Goal: Task Accomplishment & Management: Complete application form

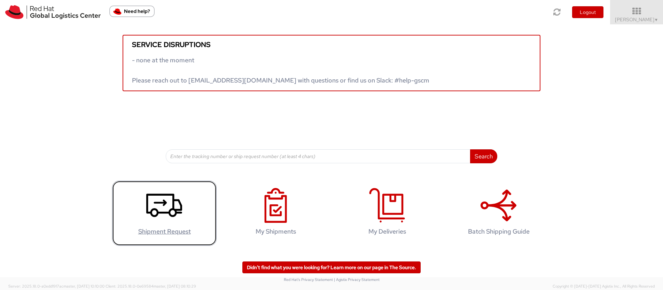
click at [159, 206] on icon at bounding box center [164, 205] width 36 height 35
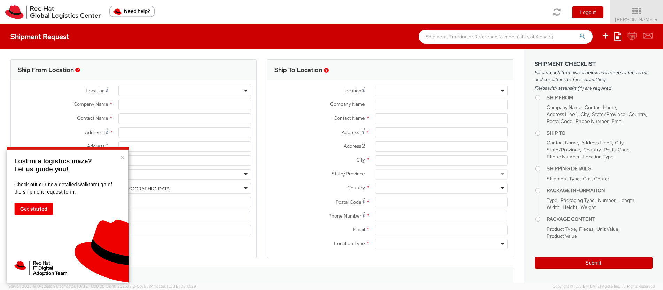
select select
select select "366"
type input "Red Hat"
type input "[PERSON_NAME]"
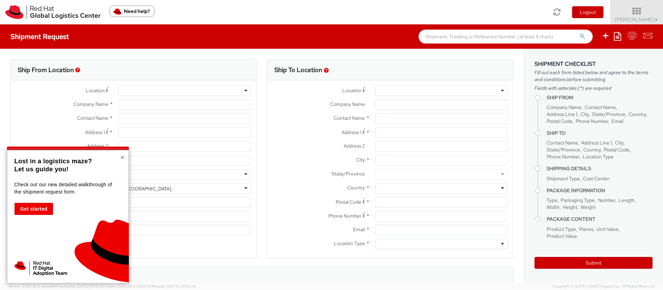
type input "4969365051589"
type input "[EMAIL_ADDRESS][DOMAIN_NAME]"
click at [123, 159] on button "×" at bounding box center [122, 157] width 4 height 7
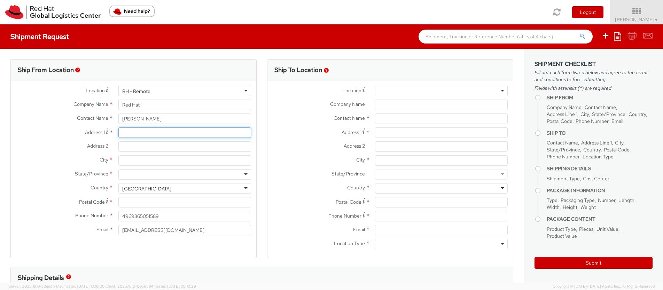
click at [144, 130] on input "Address 1 *" at bounding box center [184, 133] width 133 height 10
type input "[STREET_ADDRESS]"
type input "Red Hat GmbH"
type input "Niedernberg"
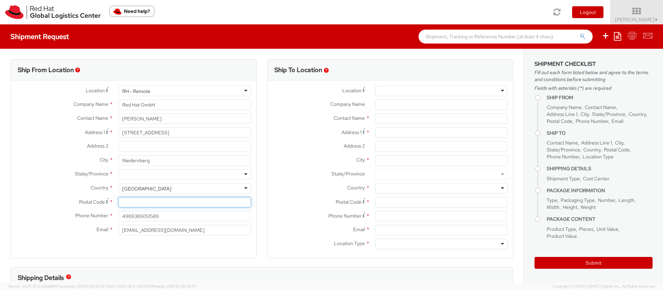
type input "63843"
type input "015120346194"
click at [169, 189] on div "[GEOGRAPHIC_DATA]" at bounding box center [184, 188] width 133 height 10
drag, startPoint x: 161, startPoint y: 189, endPoint x: 112, endPoint y: 188, distance: 49.5
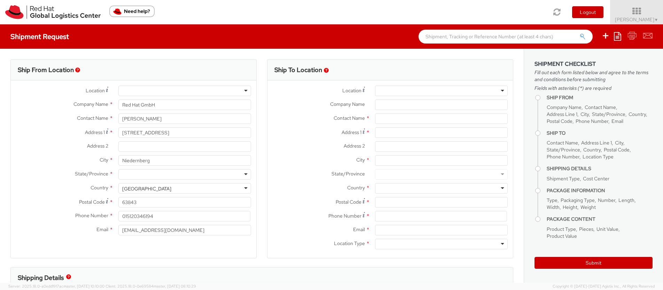
click at [112, 188] on div "Country * [GEOGRAPHIC_DATA] [GEOGRAPHIC_DATA] [GEOGRAPHIC_DATA] [GEOGRAPHIC_DAT…" at bounding box center [134, 188] width 246 height 10
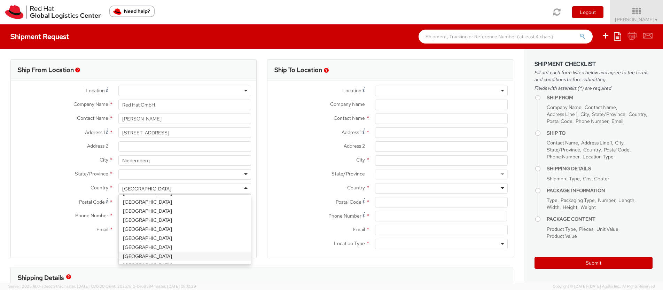
click at [159, 184] on div "[GEOGRAPHIC_DATA]" at bounding box center [184, 188] width 133 height 10
type input "ger"
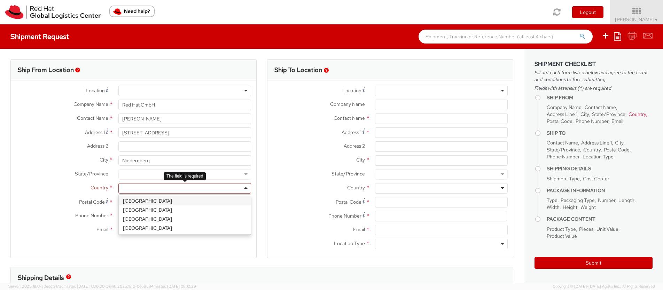
select select "CM"
select select "KGS"
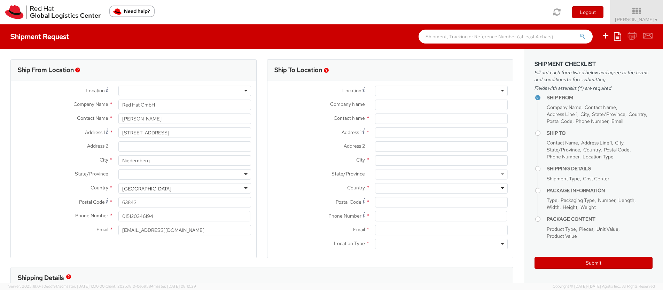
click at [159, 244] on div "Location * [GEOGRAPHIC_DATA] - [GEOGRAPHIC_DATA] - [GEOGRAPHIC_DATA] [GEOGRAPHI…" at bounding box center [134, 162] width 246 height 164
click at [477, 89] on div at bounding box center [441, 91] width 133 height 10
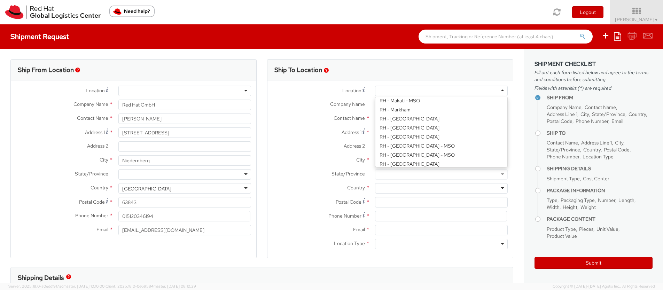
scroll to position [686, 0]
type input "Red Hat GmbH"
type input "[PERSON_NAME]-Ring 12"
type input "Technopark II"
type input "[GEOGRAPHIC_DATA]"
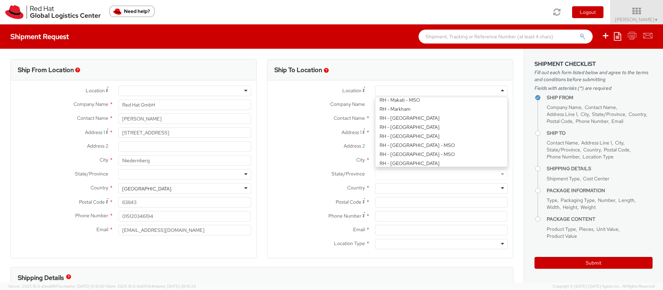
type input "85630"
type input "49 89 205071 0"
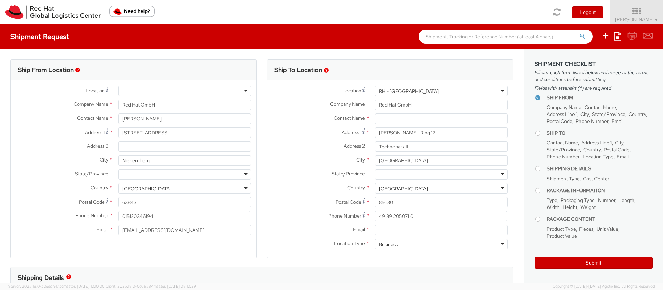
scroll to position [0, 0]
click at [392, 120] on input "text" at bounding box center [441, 119] width 133 height 10
type input "Ntenis Bekirai"
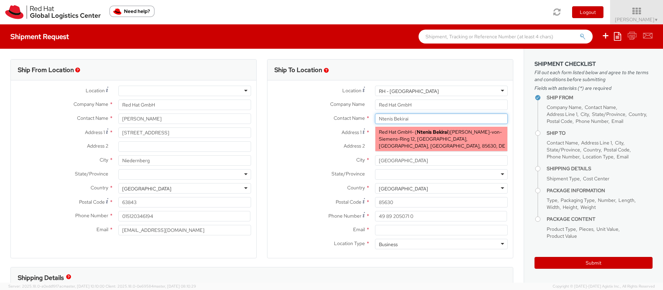
click at [426, 137] on span "[PERSON_NAME]-von-Siemens-Ring 12, [GEOGRAPHIC_DATA], [GEOGRAPHIC_DATA], [GEOGR…" at bounding box center [442, 139] width 126 height 20
type input "[EMAIL_ADDRESS][DOMAIN_NAME]"
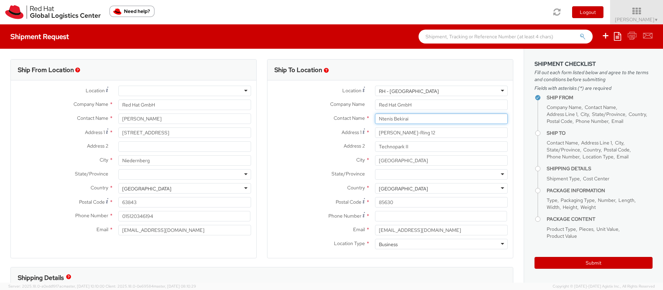
type input "Ntenis Bekirai"
click at [403, 175] on div at bounding box center [441, 174] width 133 height 10
click at [186, 173] on div at bounding box center [184, 174] width 133 height 10
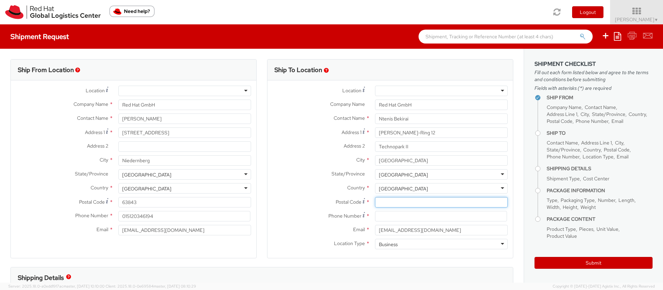
click at [395, 204] on input "Postal Code *" at bounding box center [441, 202] width 133 height 10
click at [308, 169] on label "State/Province *" at bounding box center [319, 173] width 102 height 9
click at [460, 90] on div at bounding box center [441, 91] width 133 height 10
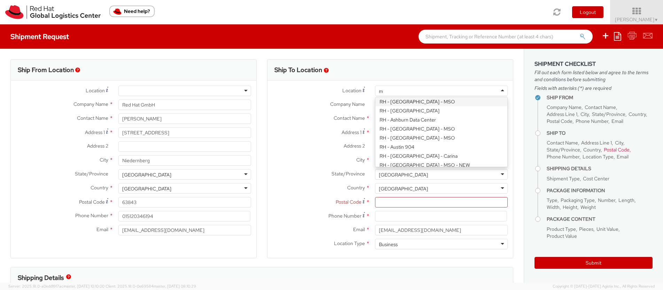
scroll to position [407, 0]
type input "mun"
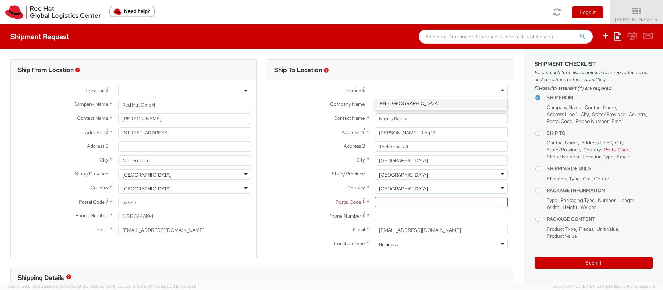
type input "85630"
type input "49 89 205071 0"
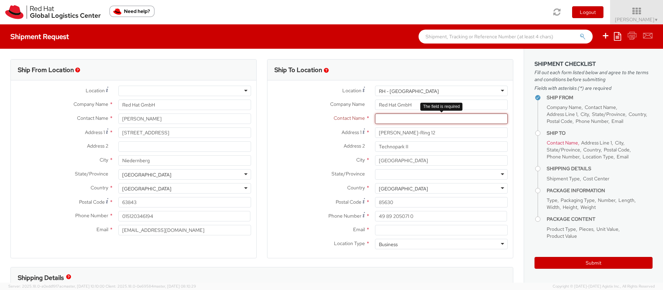
click at [409, 116] on input "text" at bounding box center [441, 119] width 133 height 10
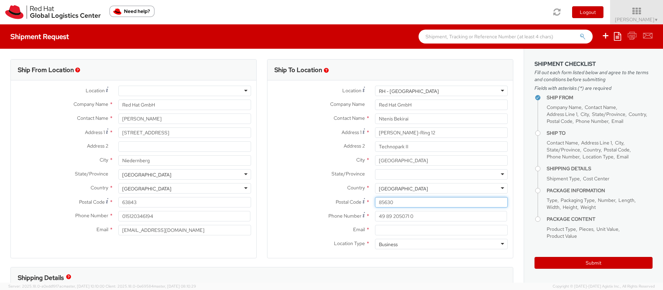
drag, startPoint x: 399, startPoint y: 202, endPoint x: 354, endPoint y: 202, distance: 45.3
click at [354, 202] on div "Postal Code * 85630" at bounding box center [391, 202] width 246 height 10
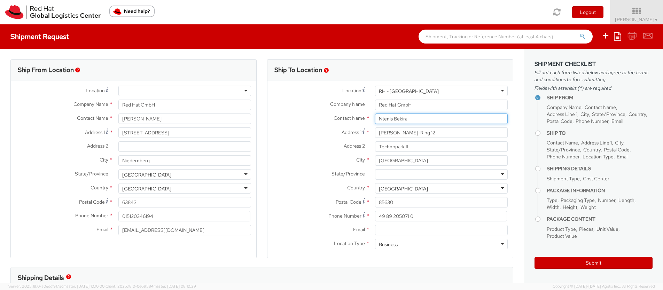
click at [425, 117] on input "Ntenis Bekirai" at bounding box center [441, 119] width 133 height 10
type input "Ntenis Bekirai"
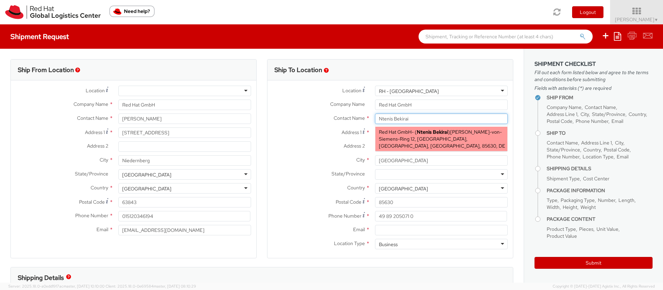
click at [427, 138] on span "[PERSON_NAME]-von-Siemens-Ring 12, [GEOGRAPHIC_DATA], [GEOGRAPHIC_DATA], [GEOGR…" at bounding box center [442, 139] width 126 height 20
type input "[EMAIL_ADDRESS][DOMAIN_NAME]"
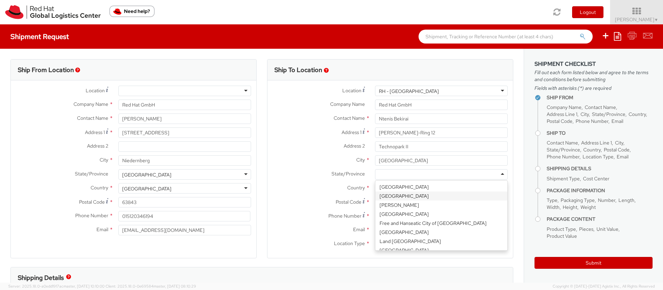
click at [410, 175] on div at bounding box center [441, 174] width 133 height 10
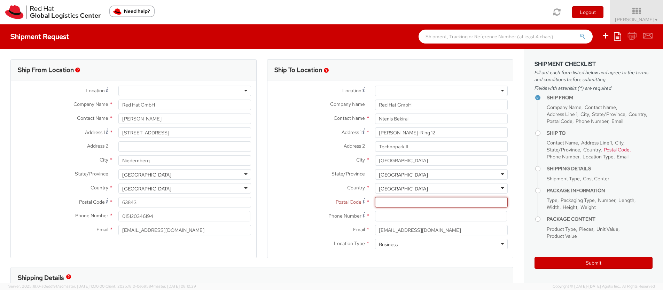
click at [394, 203] on input "Postal Code *" at bounding box center [441, 202] width 133 height 10
paste input "85630"
type input "85630"
click at [389, 214] on input at bounding box center [441, 216] width 132 height 10
paste input "[PHONE_NUMBER]"
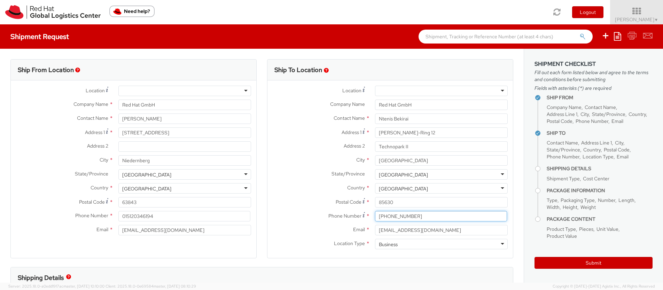
type input "[PHONE_NUMBER]"
click at [307, 223] on div "Phone Number * [PHONE_NUMBER]" at bounding box center [391, 218] width 246 height 14
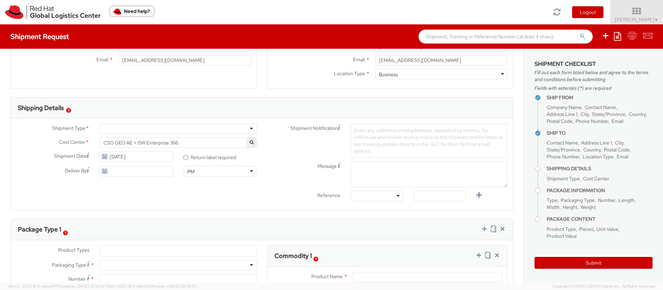
scroll to position [171, 0]
click at [188, 128] on div at bounding box center [178, 128] width 157 height 10
click at [199, 157] on label "* Return label required" at bounding box center [211, 156] width 54 height 8
click at [188, 157] on input "* Return label required" at bounding box center [186, 157] width 5 height 5
checkbox input "true"
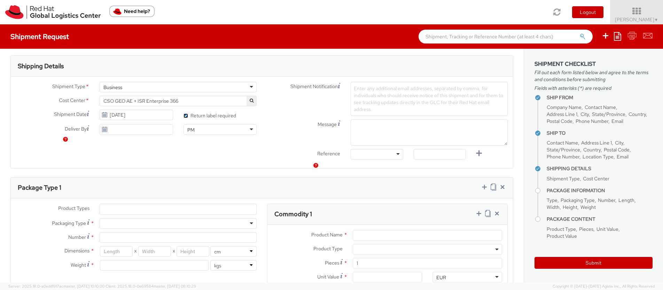
scroll to position [281, 0]
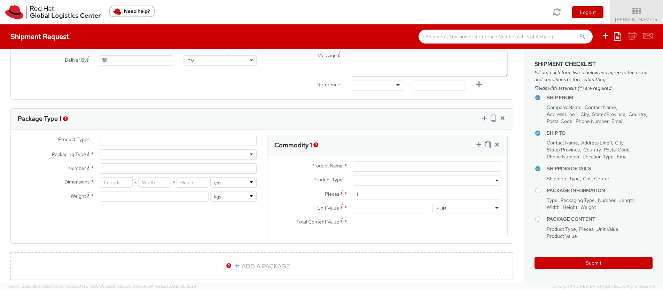
click at [212, 138] on ul at bounding box center [178, 140] width 156 height 10
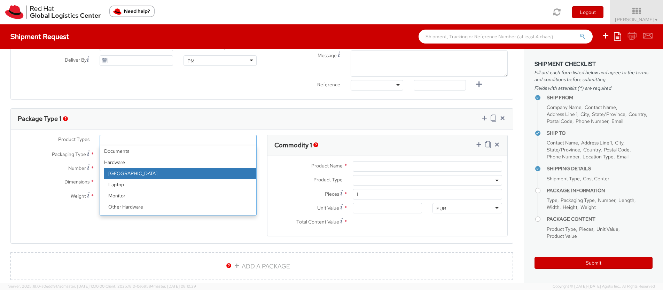
scroll to position [31, 0]
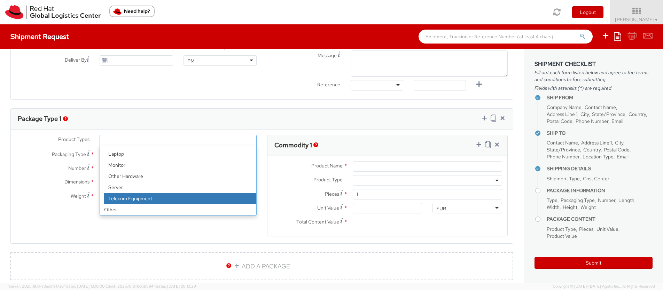
select select "TEL_EQUIP"
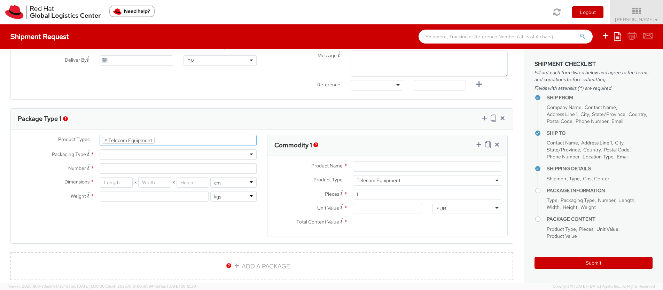
select select "TEL_EQUIP"
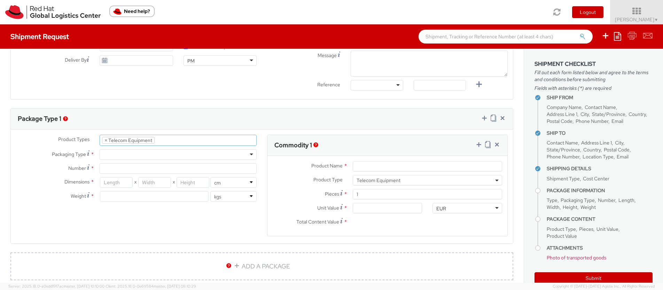
click at [220, 153] on div at bounding box center [178, 154] width 157 height 10
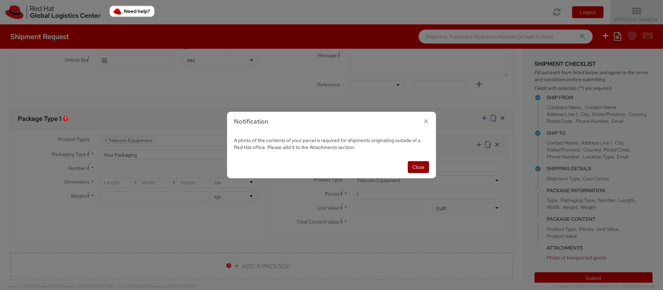
click at [414, 170] on button "Close" at bounding box center [418, 167] width 21 height 12
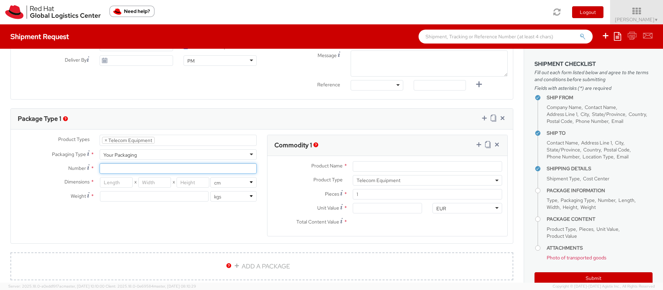
click at [225, 170] on input "Number *" at bounding box center [178, 168] width 157 height 10
type input "1"
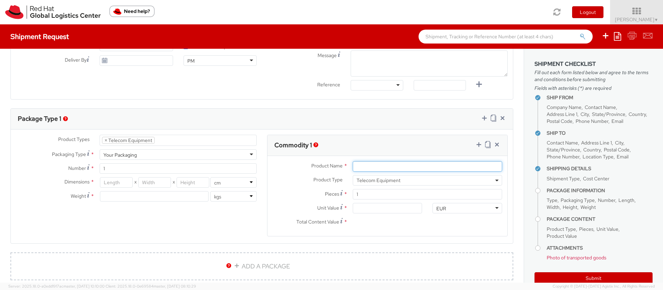
click at [378, 165] on input "Product Name *" at bounding box center [427, 166] width 149 height 10
type input "iPhone 11"
click at [399, 207] on input "Unit Value *" at bounding box center [388, 208] width 70 height 10
type input "5.00"
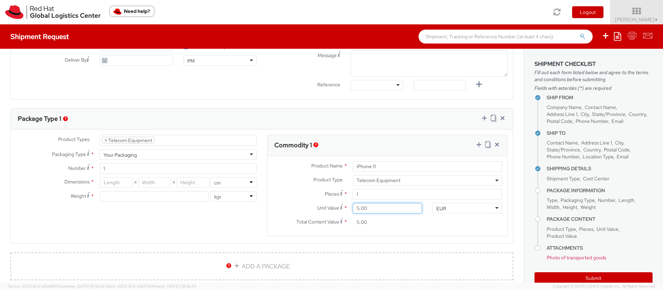
type input "50.00"
type input "5.00"
type input "0.00"
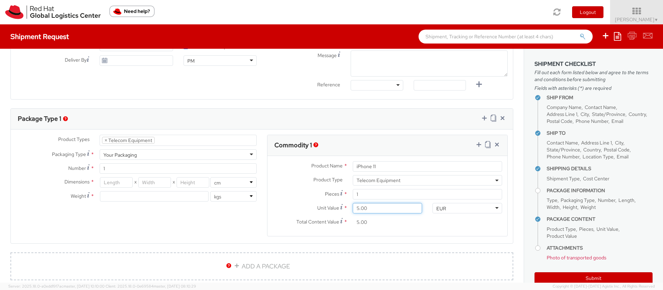
type input "0.00"
type input "1.00"
type input "10.00"
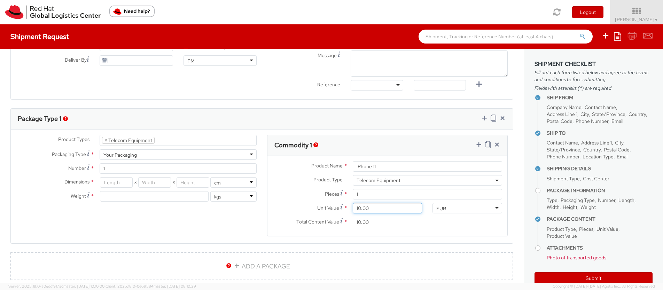
type input "100.00"
click at [216, 227] on div "Product Types * Documents Docking Station Laptop Monitor Other Hardware Server …" at bounding box center [262, 190] width 502 height 110
click at [418, 166] on input "iPhone 11" at bounding box center [427, 166] width 149 height 10
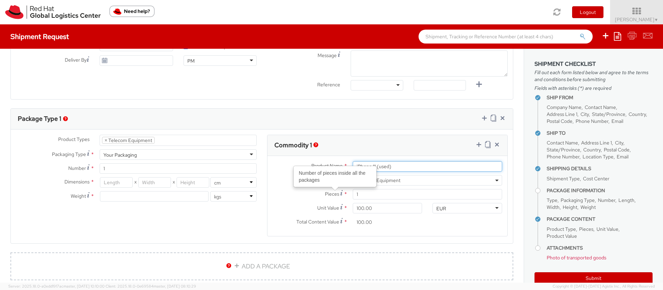
type input "iPhone 11 (used)"
click at [184, 232] on div "Product Types * Documents Docking Station Laptop Monitor Other Hardware Server …" at bounding box center [262, 190] width 502 height 110
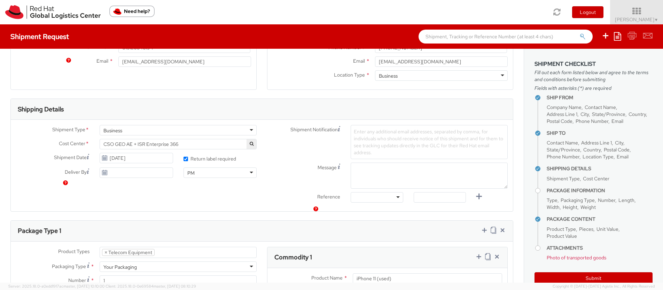
scroll to position [167, 0]
click at [377, 201] on div at bounding box center [377, 199] width 52 height 10
click at [436, 197] on input "text" at bounding box center [440, 199] width 52 height 10
paste input "GWS0886155"
type input "GWS0886155"
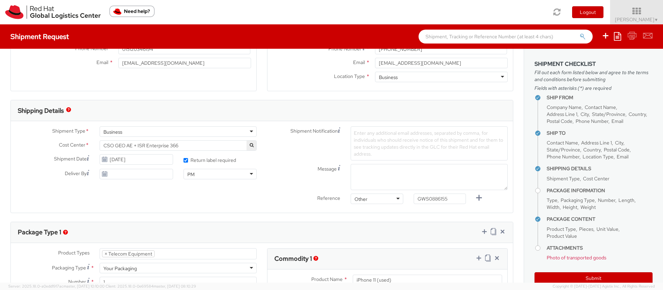
click at [413, 145] on span "Enter any additional email addresses, separated by comma, for individuals who s…" at bounding box center [428, 143] width 149 height 27
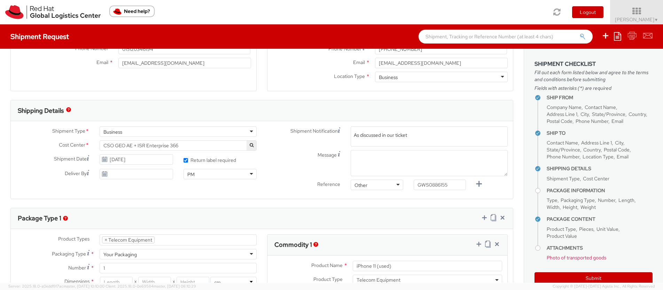
paste input "GWS0886155"
type input "As discussed in our ticket GWS0886155"
type input "I send the old iPhone 11 back to [GEOGRAPHIC_DATA]."
click at [303, 176] on div "Message" at bounding box center [387, 165] width 251 height 30
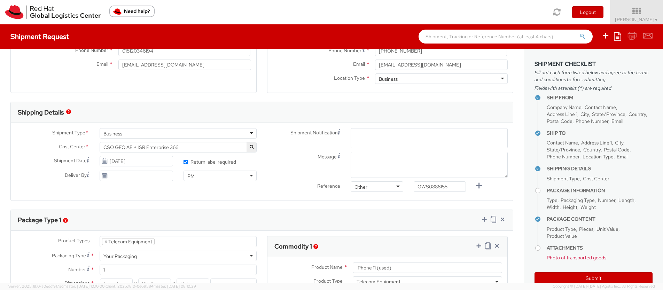
scroll to position [165, 0]
click at [401, 136] on span "Enter any additional email addresses, separated by comma, for individuals who s…" at bounding box center [429, 147] width 151 height 28
paste input "[EMAIL_ADDRESS][DOMAIN_NAME]"
type input "[EMAIL_ADDRESS][DOMAIN_NAME]"
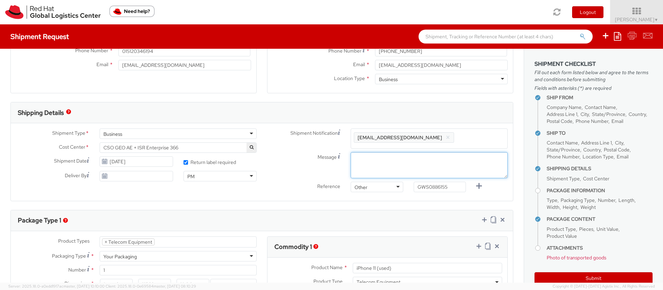
click at [370, 162] on textarea "Message" at bounding box center [429, 165] width 157 height 26
drag, startPoint x: 452, startPoint y: 185, endPoint x: 412, endPoint y: 187, distance: 39.4
click at [412, 187] on div "GWS0886155" at bounding box center [440, 187] width 63 height 10
click at [437, 157] on textarea "As discussed in our ticket" at bounding box center [429, 165] width 157 height 26
paste textarea "GWS0886155"
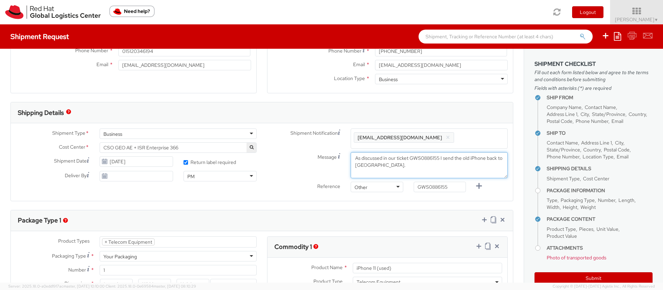
type textarea "As discussed in our ticket GWS0886155 I send the old iPhone back to [GEOGRAPHIC…"
click at [299, 181] on div "Message As discussed in our ticket GWS0886155 I send the old iPhone back to [GE…" at bounding box center [387, 167] width 251 height 30
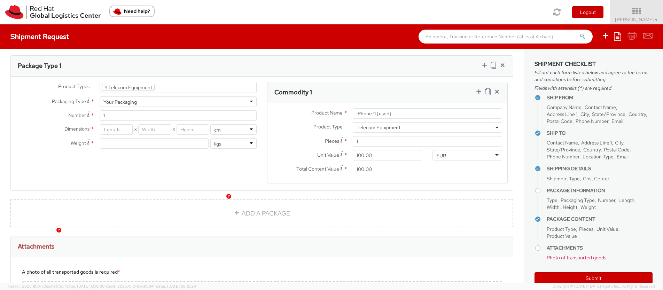
scroll to position [286, 0]
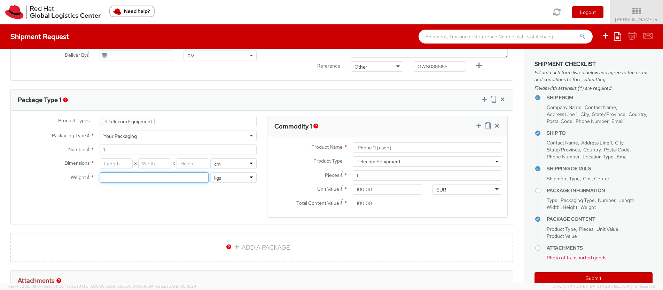
click at [193, 177] on input "number" at bounding box center [154, 177] width 108 height 10
type input "1"
click at [170, 212] on div "Product Types * Documents Docking Station Laptop Monitor Other Hardware Server …" at bounding box center [262, 171] width 502 height 110
click at [125, 163] on input "number" at bounding box center [116, 164] width 33 height 10
type input "25"
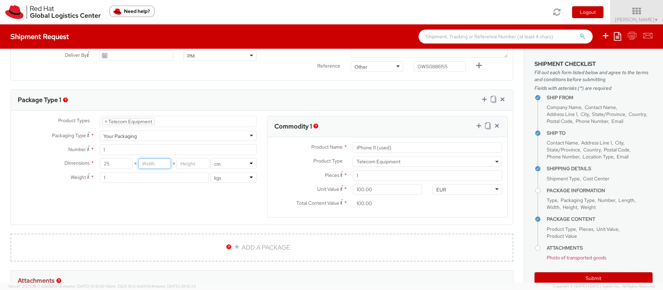
click at [152, 164] on input "number" at bounding box center [154, 164] width 33 height 10
type input "10"
click at [193, 166] on input "number" at bounding box center [193, 164] width 33 height 10
type input "10"
drag, startPoint x: 164, startPoint y: 162, endPoint x: 131, endPoint y: 162, distance: 33.5
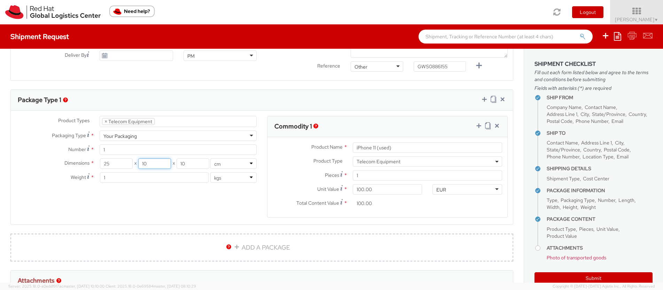
click at [131, 162] on div "25 X 10 X 10" at bounding box center [154, 164] width 109 height 10
type input "27"
click at [176, 197] on div "Product Types * Documents Docking Station Laptop Monitor Other Hardware Server …" at bounding box center [262, 171] width 502 height 110
click at [125, 163] on input "25" at bounding box center [116, 164] width 33 height 10
type input "27"
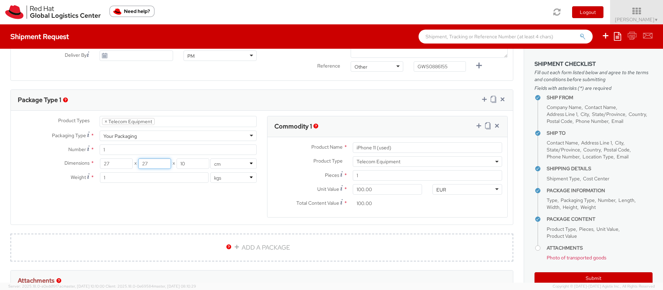
click at [160, 165] on input "27" at bounding box center [154, 164] width 33 height 10
type input "20"
click at [144, 194] on div "Product Types * Documents Docking Station Laptop Monitor Other Hardware Server …" at bounding box center [262, 171] width 502 height 110
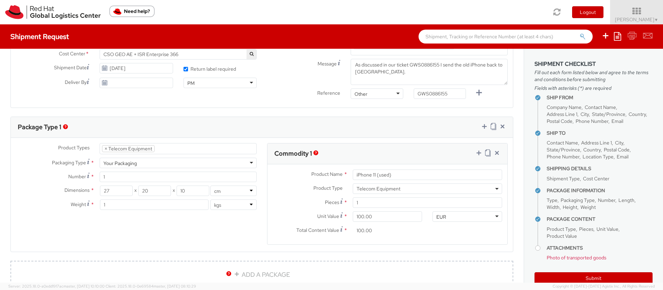
scroll to position [258, 0]
click at [399, 176] on input "iPhone 11 (used)" at bounding box center [427, 175] width 149 height 10
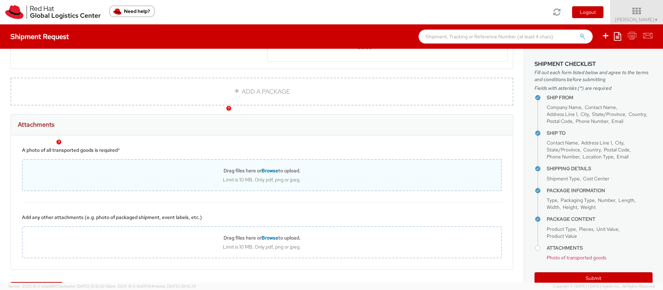
scroll to position [443, 0]
click at [268, 173] on div "Drag files here or Browse to upload. Limit is 10 MB. Only pdf, png or jpeg." at bounding box center [262, 174] width 479 height 15
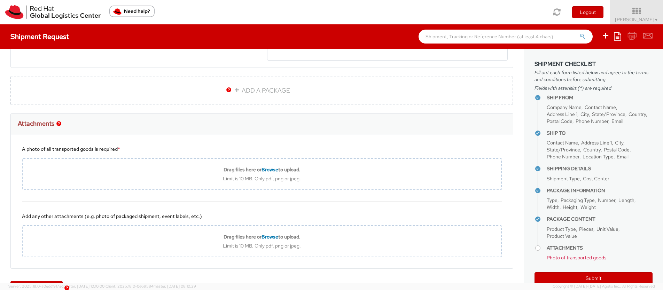
type input "C:\fakepath\Bildschirmfoto [DATE] um [DATE].png"
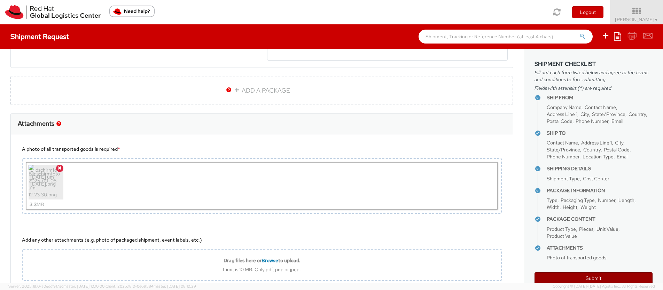
click at [592, 279] on button "Submit" at bounding box center [594, 278] width 118 height 12
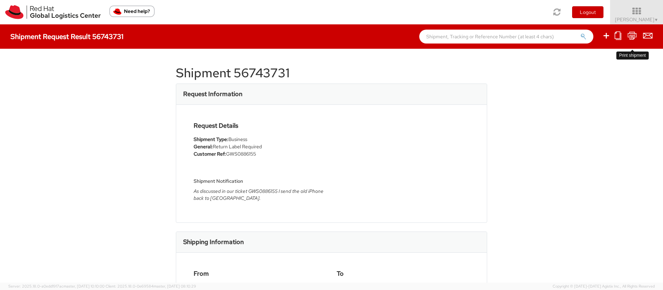
click at [634, 34] on icon at bounding box center [632, 35] width 9 height 9
click at [658, 19] on span "▼" at bounding box center [657, 20] width 4 height 6
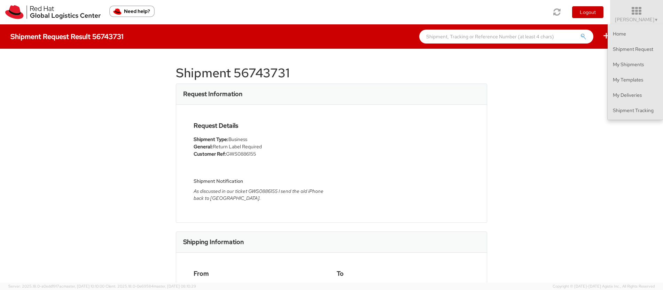
click at [539, 107] on div "Shipment 56743731 Request Information Request Details Shipment Type: Business G…" at bounding box center [331, 166] width 663 height 234
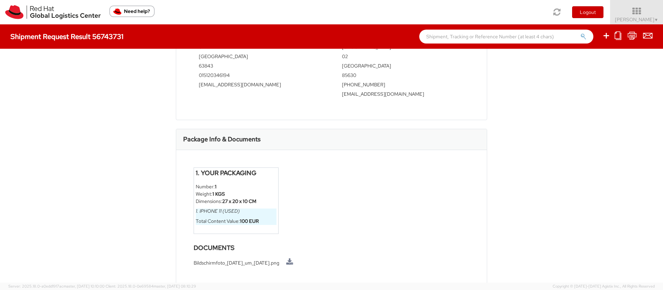
scroll to position [287, 0]
